Goal: Task Accomplishment & Management: Complete application form

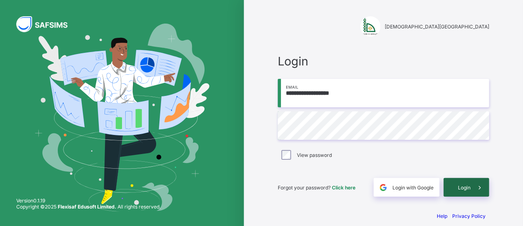
click at [471, 185] on span "Login" at bounding box center [464, 188] width 13 height 6
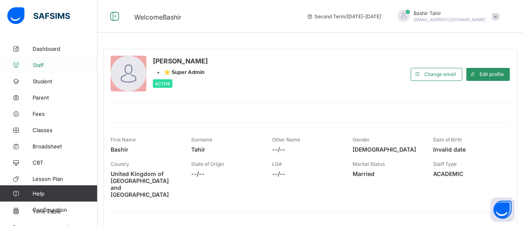
click at [40, 62] on span "Staff" at bounding box center [65, 65] width 65 height 7
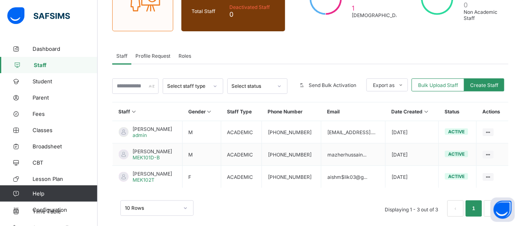
scroll to position [107, 0]
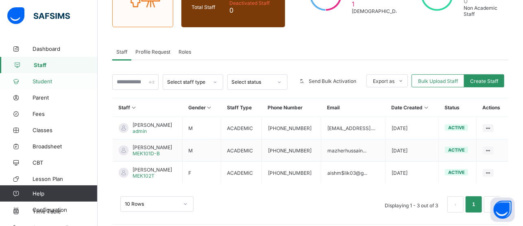
click at [46, 81] on span "Student" at bounding box center [65, 81] width 65 height 7
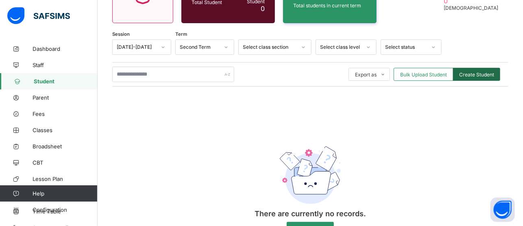
click at [489, 76] on span "Create Student" at bounding box center [477, 75] width 35 height 6
select select "**"
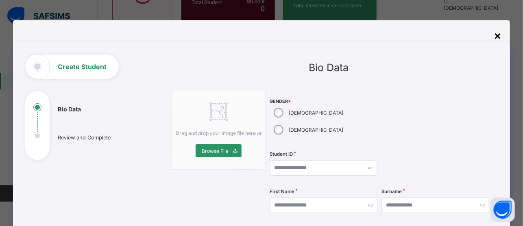
click at [501, 36] on div "×" at bounding box center [499, 35] width 8 height 14
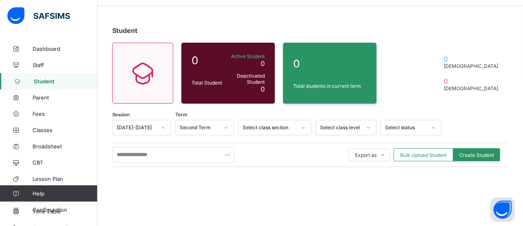
scroll to position [27, 0]
